Goal: Transaction & Acquisition: Purchase product/service

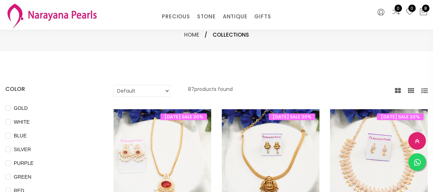
select select "INR"
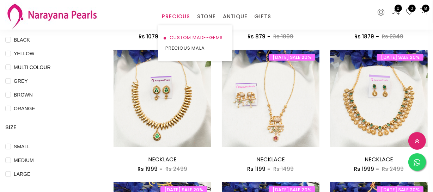
click at [180, 35] on link "CUSTOM MADE-GEMS" at bounding box center [196, 37] width 60 height 11
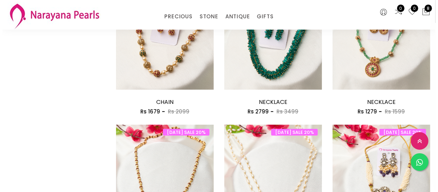
scroll to position [738, 0]
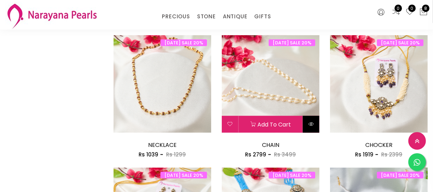
click at [314, 127] on button at bounding box center [311, 124] width 17 height 17
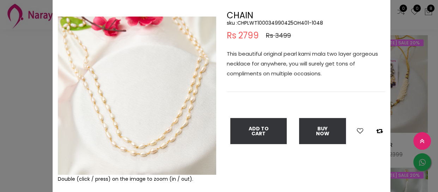
scroll to position [32, 0]
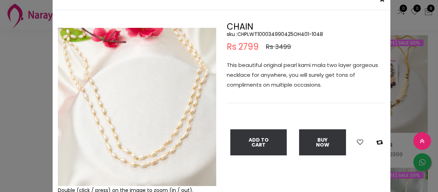
click at [14, 78] on div "× Close Double (click / press) on the image to zoom (in / out). CHAIN sku : CHP…" at bounding box center [219, 96] width 438 height 192
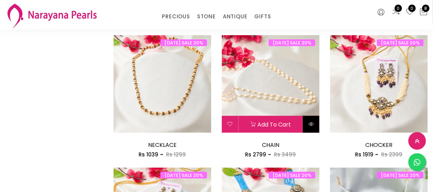
click at [310, 124] on icon at bounding box center [312, 124] width 6 height 6
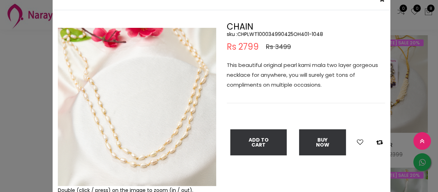
click at [14, 86] on div "× Close Double (click / press) on the image to zoom (in / out). CHAIN sku : CHP…" at bounding box center [219, 96] width 438 height 192
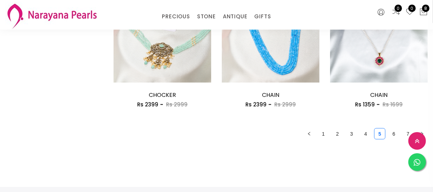
scroll to position [963, 0]
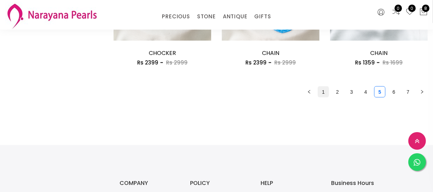
click at [329, 93] on link "1" at bounding box center [323, 92] width 11 height 11
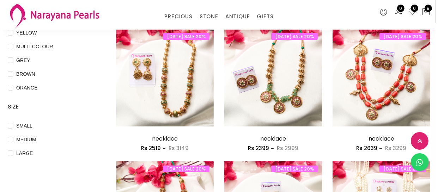
scroll to position [225, 0]
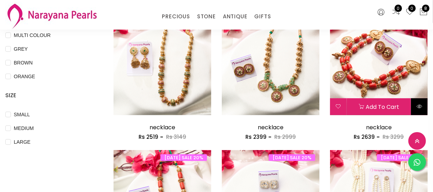
click at [420, 106] on icon at bounding box center [420, 107] width 6 height 6
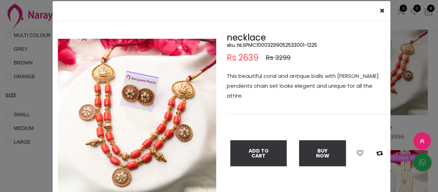
scroll to position [32, 0]
